Goal: Information Seeking & Learning: Find contact information

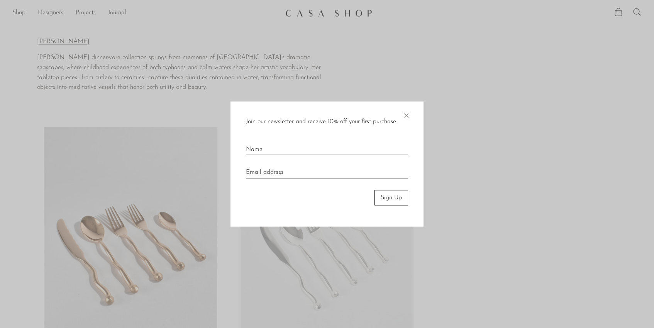
click at [405, 116] on span "×" at bounding box center [406, 113] width 8 height 25
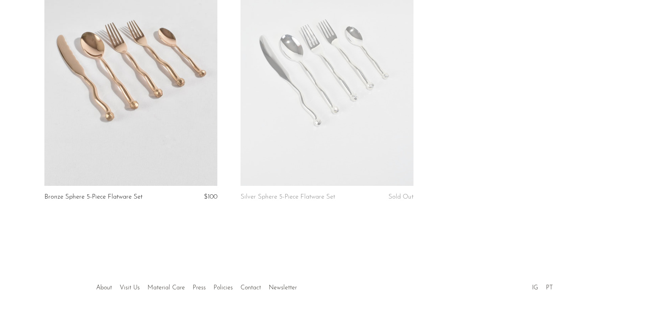
scroll to position [195, 0]
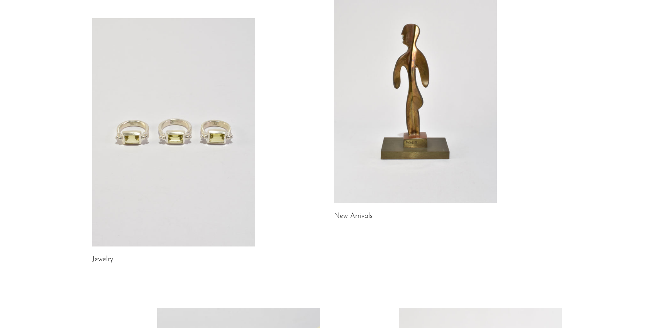
scroll to position [123, 0]
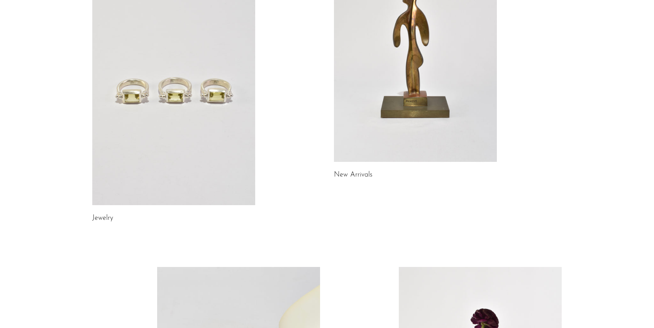
click at [167, 102] on link at bounding box center [173, 91] width 163 height 228
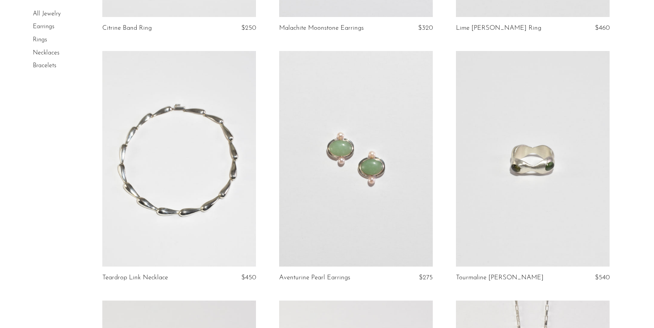
scroll to position [521, 0]
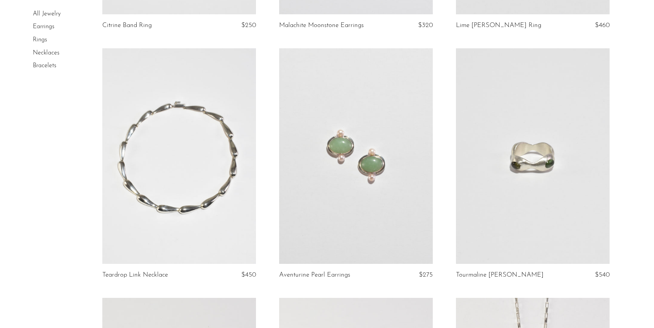
click at [380, 194] on link at bounding box center [356, 155] width 154 height 215
click at [262, 176] on article "Teardrop Link Necklace $450" at bounding box center [179, 172] width 177 height 249
click at [299, 195] on link at bounding box center [356, 155] width 154 height 215
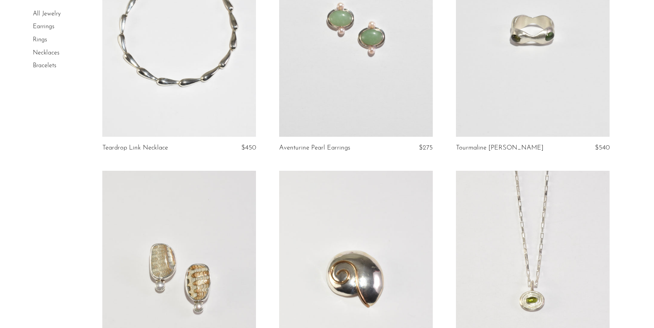
scroll to position [648, 0]
click at [549, 80] on link at bounding box center [533, 28] width 154 height 215
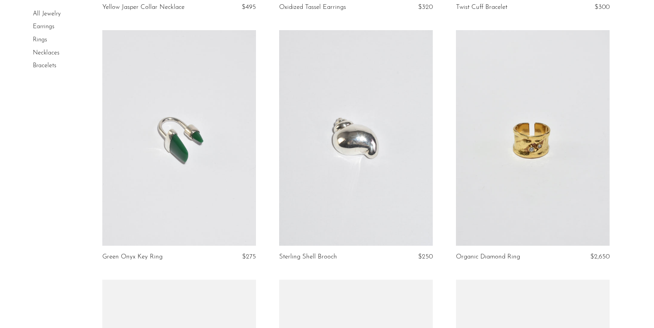
scroll to position [1545, 0]
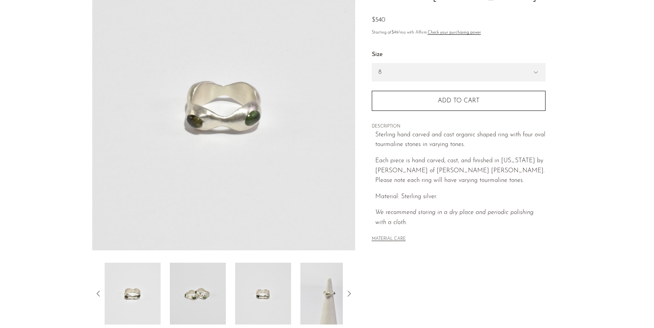
scroll to position [88, 0]
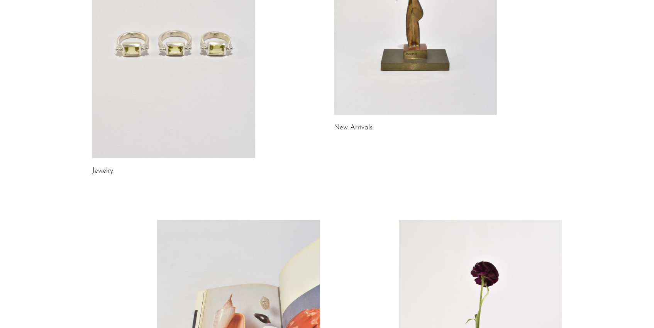
scroll to position [376, 0]
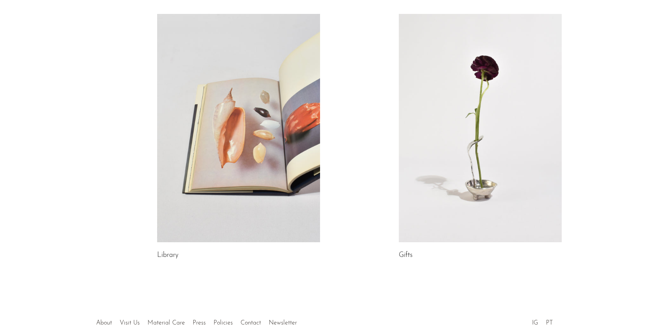
click at [191, 105] on link at bounding box center [238, 128] width 163 height 228
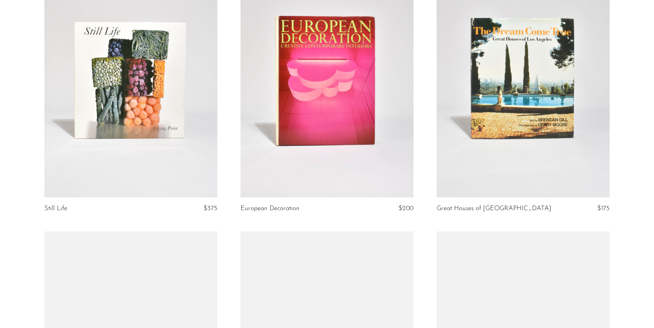
scroll to position [668, 0]
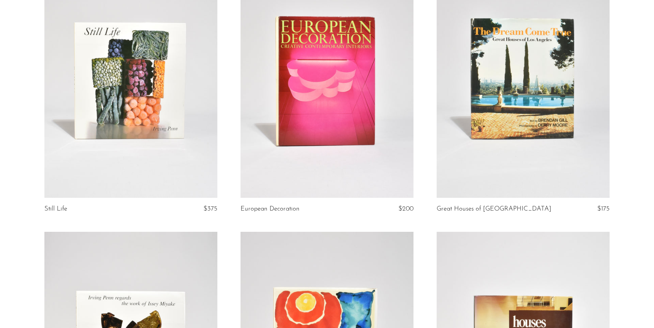
click at [333, 102] on link at bounding box center [326, 76] width 173 height 242
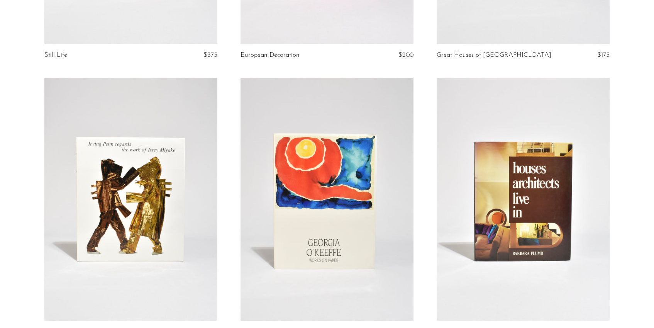
scroll to position [821, 0]
click at [522, 205] on link at bounding box center [522, 199] width 173 height 242
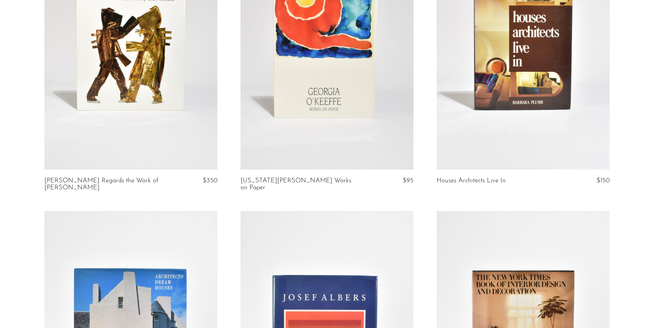
click at [175, 141] on link at bounding box center [130, 48] width 173 height 242
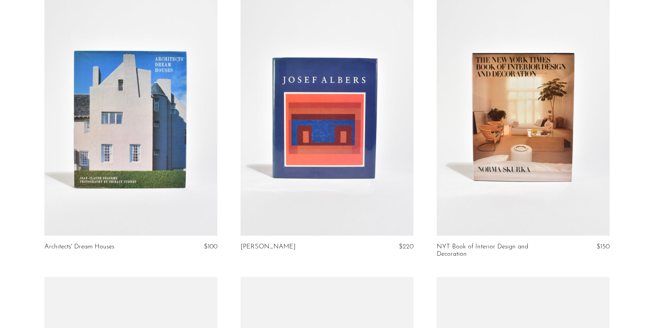
scroll to position [1189, 0]
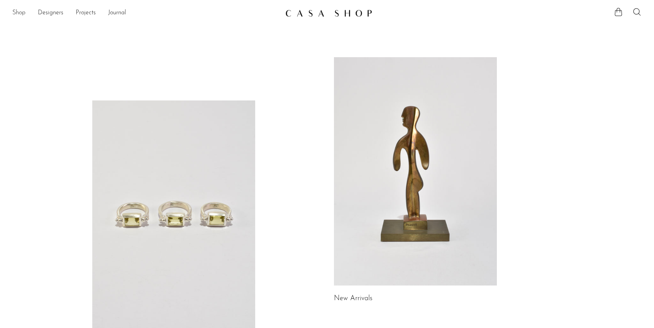
click at [20, 11] on link "Shop" at bounding box center [18, 13] width 13 height 10
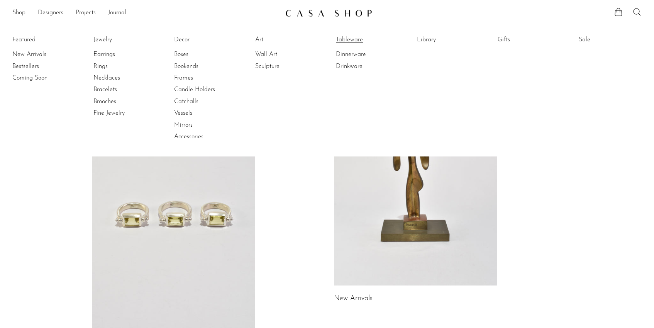
click at [350, 38] on link "Tableware" at bounding box center [365, 39] width 58 height 8
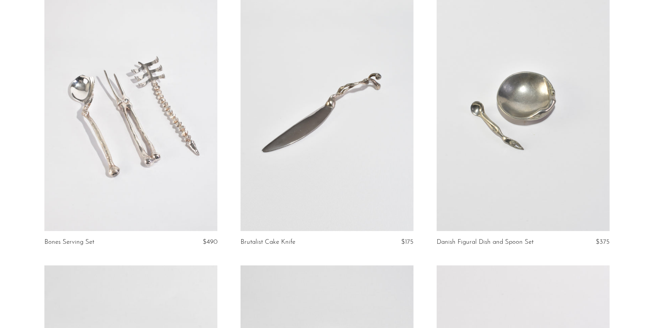
scroll to position [83, 0]
click at [104, 204] on link at bounding box center [130, 109] width 173 height 242
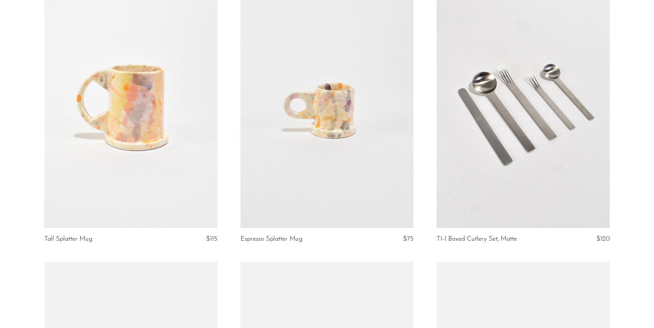
scroll to position [1212, 0]
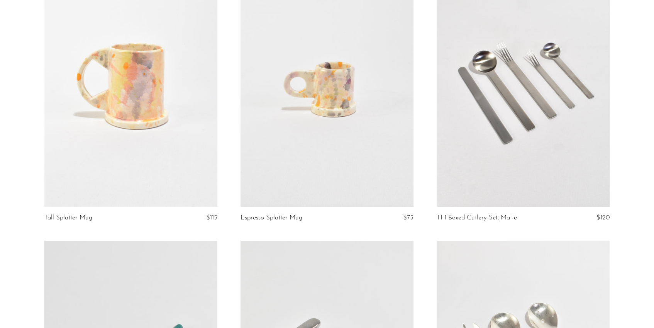
click at [482, 154] on link at bounding box center [522, 85] width 173 height 242
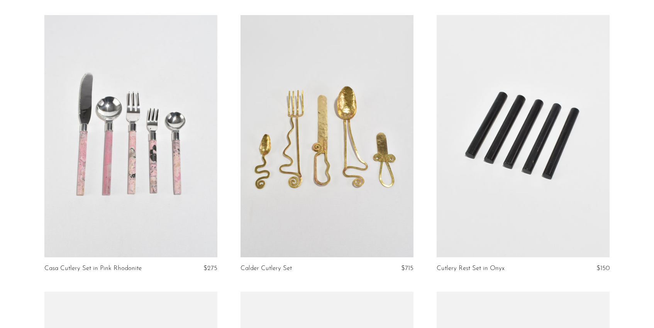
scroll to position [1720, 0]
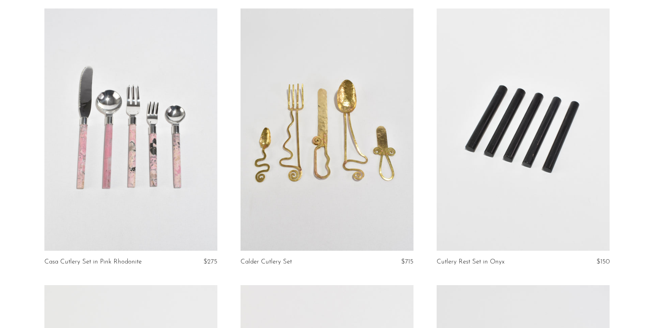
click at [336, 188] on link at bounding box center [326, 129] width 173 height 242
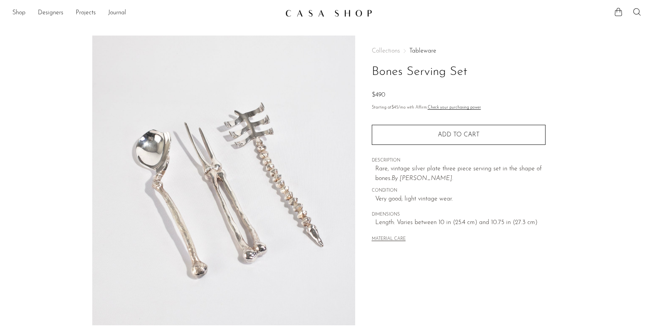
drag, startPoint x: 482, startPoint y: 85, endPoint x: 458, endPoint y: 230, distance: 147.4
click at [458, 230] on div "Collections Tableware Bones Serving Set $490 Starting at $45 /mo with Affirm. C…" at bounding box center [459, 145] width 174 height 220
click at [458, 230] on div "MATERIAL CARE" at bounding box center [459, 236] width 174 height 16
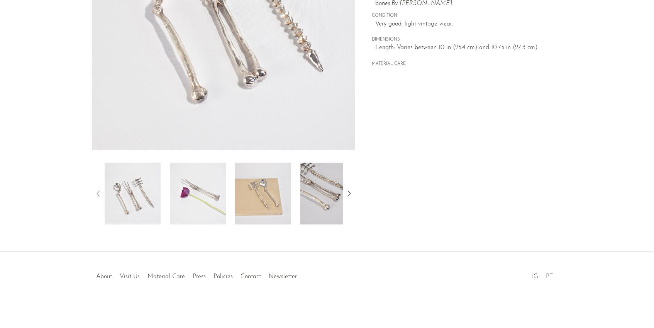
click at [258, 275] on div at bounding box center [327, 268] width 148 height 27
click at [252, 276] on link "Contact" at bounding box center [250, 276] width 20 height 6
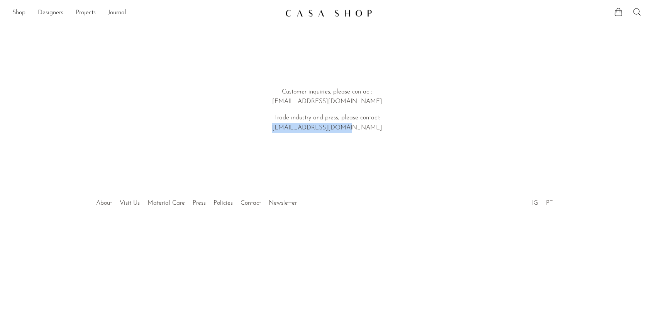
drag, startPoint x: 371, startPoint y: 131, endPoint x: 287, endPoint y: 129, distance: 83.7
click at [287, 129] on p "Trade industry and press, please contact: [EMAIL_ADDRESS][DOMAIN_NAME]" at bounding box center [326, 123] width 221 height 20
copy p "[EMAIL_ADDRESS][DOMAIN_NAME]"
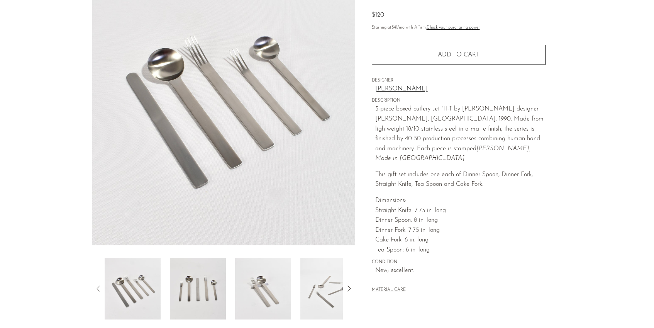
scroll to position [86, 0]
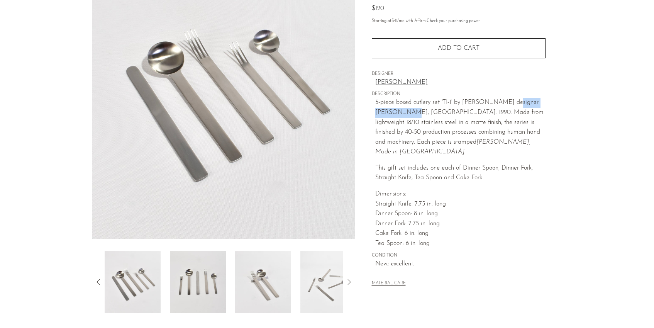
drag, startPoint x: 507, startPoint y: 100, endPoint x: 395, endPoint y: 114, distance: 112.8
click at [395, 114] on span "5-piece boxed cutlery set 'TI-1' by Japense designer Takenobu Igarashi, ca. 199…" at bounding box center [459, 127] width 168 height 56
copy span "Takenobu Igarashi"
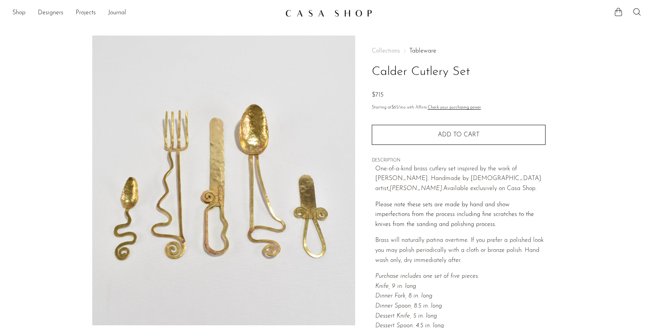
drag, startPoint x: 521, startPoint y: 178, endPoint x: 484, endPoint y: 178, distance: 37.0
click at [443, 185] on em "[PERSON_NAME]." at bounding box center [416, 188] width 54 height 6
click at [443, 185] on em "Sebastião Lobo." at bounding box center [416, 188] width 54 height 6
drag, startPoint x: 480, startPoint y: 177, endPoint x: 532, endPoint y: 176, distance: 52.5
click at [532, 176] on p "One-of-a-kind brass cutlery set inspired by the work of Alexander Calder. Handm…" at bounding box center [460, 179] width 170 height 30
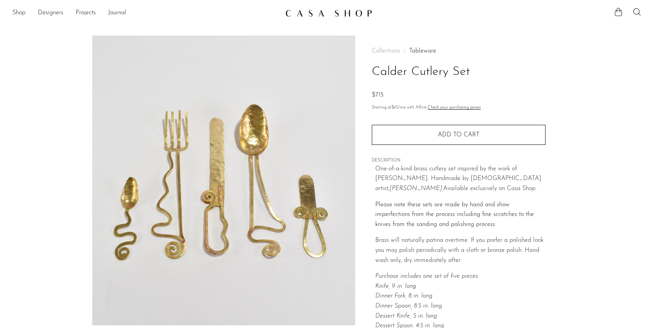
copy em "Sebastião Lobo."
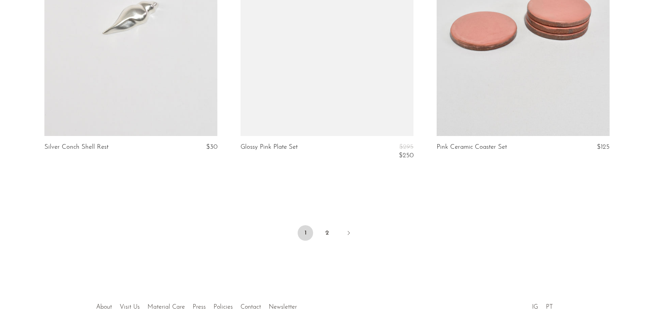
scroll to position [3236, 0]
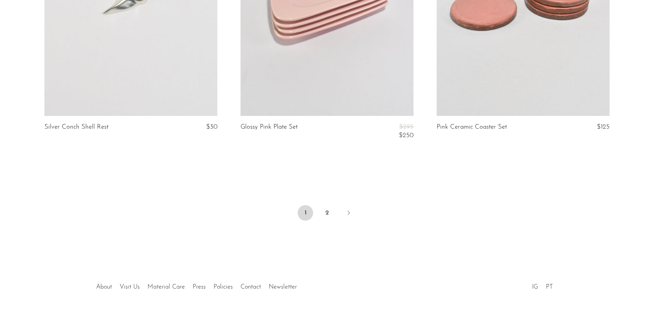
click at [336, 210] on ul "1 2" at bounding box center [327, 213] width 494 height 23
click at [330, 210] on link "2" at bounding box center [326, 212] width 15 height 15
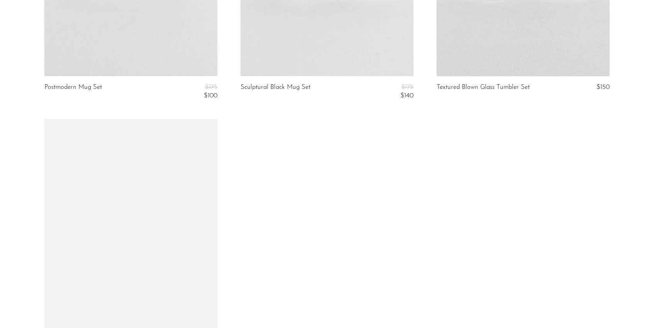
scroll to position [514, 0]
